Goal: Contribute content: Contribute content

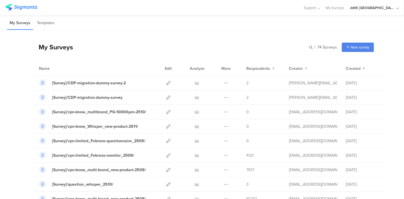
scroll to position [32, 0]
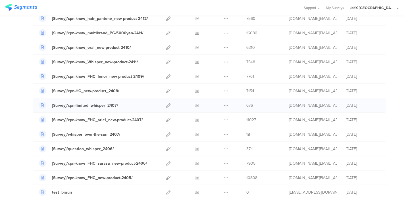
scroll to position [379, 0]
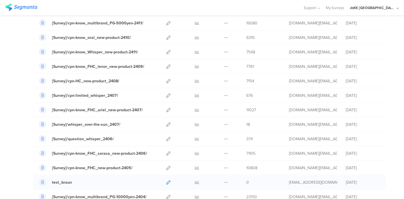
click at [166, 180] on icon at bounding box center [168, 182] width 4 height 4
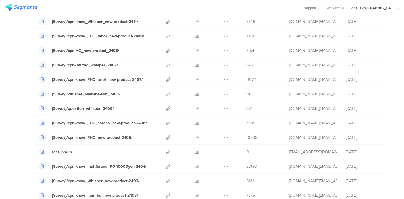
scroll to position [410, 0]
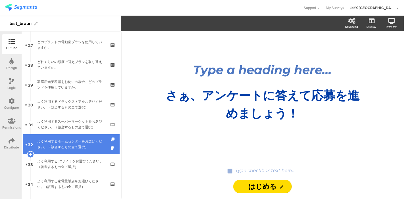
scroll to position [623, 0]
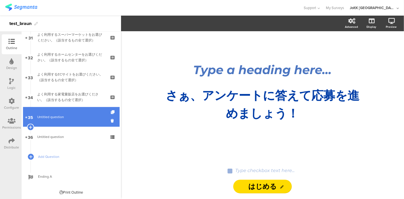
drag, startPoint x: 49, startPoint y: 118, endPoint x: 56, endPoint y: 120, distance: 7.4
click at [49, 118] on span "Untitled question" at bounding box center [50, 116] width 27 height 5
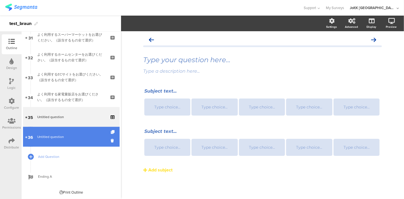
click at [44, 132] on link "36 Untitled question" at bounding box center [71, 137] width 97 height 20
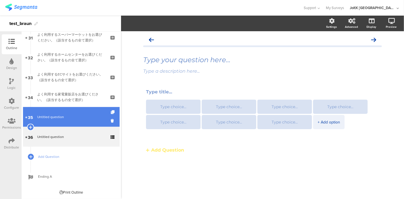
click at [49, 121] on link "35 Untitled question" at bounding box center [71, 117] width 97 height 20
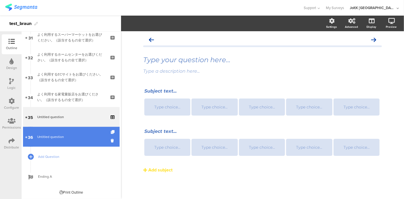
click at [69, 137] on span "Untitled question" at bounding box center [71, 137] width 68 height 6
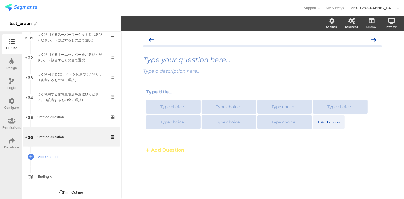
click at [42, 156] on span "Add Question" at bounding box center [74, 157] width 73 height 6
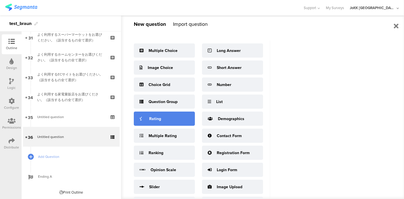
scroll to position [20, 0]
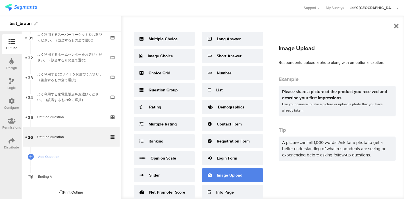
click at [231, 177] on div "Image Upload" at bounding box center [230, 175] width 26 height 6
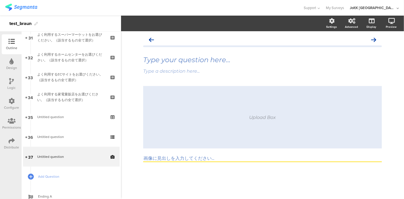
click at [198, 155] on sg-picture-question-body "Upload Box 画像に見出しを入力してください..." at bounding box center [262, 124] width 239 height 76
click at [197, 158] on input "画像に見出しを入力してください..." at bounding box center [262, 159] width 239 height 7
click at [226, 123] on div "Upload Box" at bounding box center [262, 117] width 239 height 62
click at [276, 118] on div "Upload Box" at bounding box center [262, 117] width 27 height 5
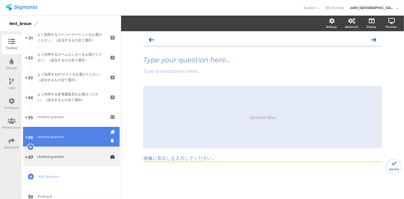
click at [55, 137] on span "Untitled question" at bounding box center [50, 136] width 27 height 5
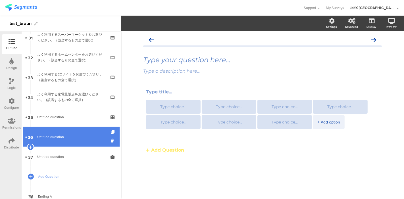
click at [53, 145] on link "36 Untitled question" at bounding box center [71, 137] width 97 height 20
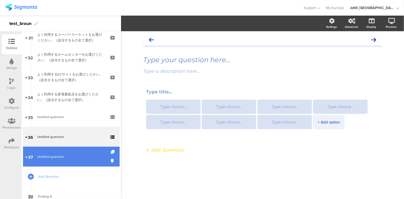
click at [53, 155] on span "Untitled question" at bounding box center [50, 156] width 27 height 5
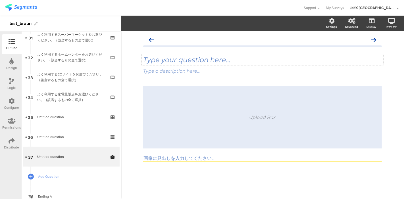
click at [226, 60] on div "Type your question here..." at bounding box center [262, 59] width 241 height 11
click at [217, 74] on div "Type a description here..." at bounding box center [262, 71] width 241 height 9
click at [214, 129] on div "Upload Box" at bounding box center [262, 117] width 239 height 62
click at [188, 157] on input "画像に見出しを入力してください..." at bounding box center [262, 159] width 239 height 7
click at [394, 21] on icon at bounding box center [391, 21] width 7 height 6
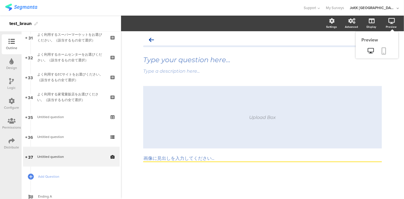
click at [384, 49] on icon at bounding box center [384, 50] width 5 height 7
click at [55, 170] on link "Add Question" at bounding box center [71, 177] width 97 height 20
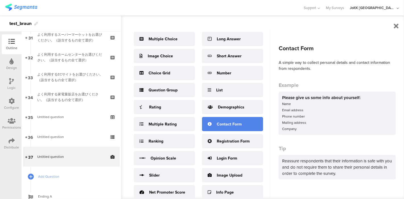
scroll to position [5, 0]
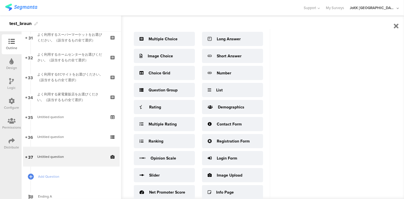
click at [393, 22] on div "New question Import question Multiple Choice Image Choice Choice Grid Question …" at bounding box center [262, 107] width 283 height 183
click at [396, 23] on icon at bounding box center [396, 26] width 5 height 7
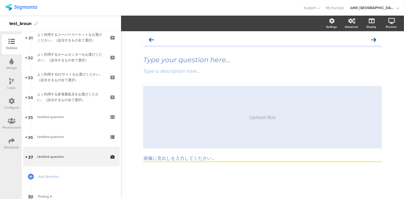
scroll to position [0, 0]
click at [53, 175] on span "Add Question" at bounding box center [74, 177] width 73 height 6
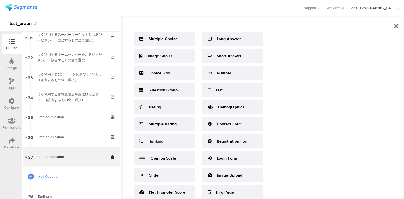
click at [53, 175] on span "Add Question" at bounding box center [74, 177] width 73 height 6
click at [396, 25] on icon at bounding box center [396, 26] width 5 height 7
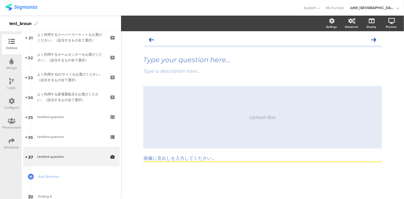
click at [292, 8] on div at bounding box center [151, 7] width 293 height 9
